Goal: Book appointment/travel/reservation

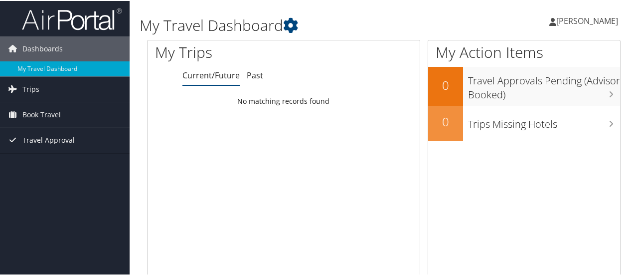
click at [225, 139] on div "Loading... No matching records found" at bounding box center [284, 185] width 272 height 189
click at [56, 110] on span "Book Travel" at bounding box center [41, 113] width 38 height 25
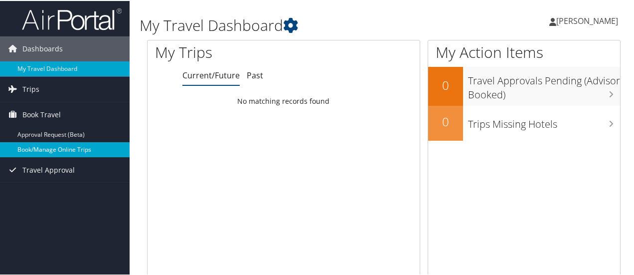
click at [65, 148] on link "Book/Manage Online Trips" at bounding box center [65, 148] width 130 height 15
